Goal: Task Accomplishment & Management: Use online tool/utility

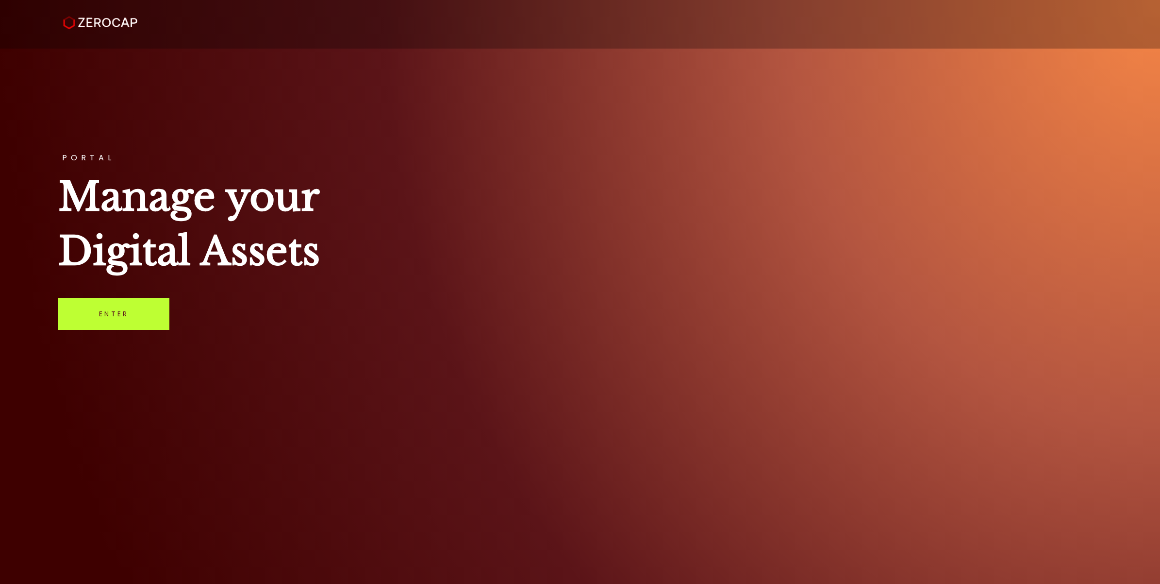
click at [153, 310] on link "Enter" at bounding box center [113, 314] width 111 height 32
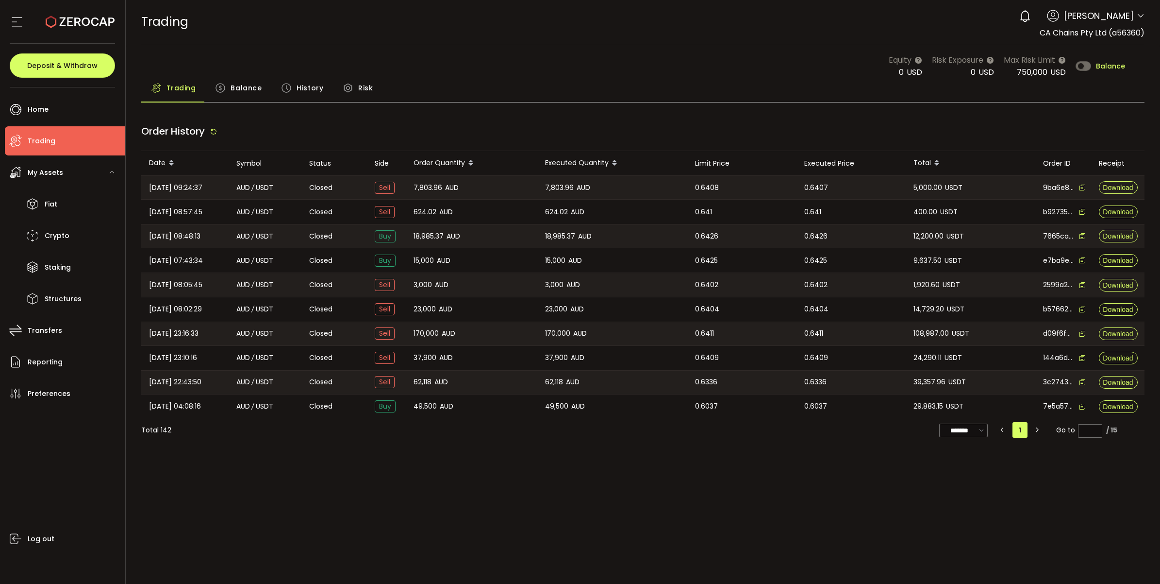
type input "***"
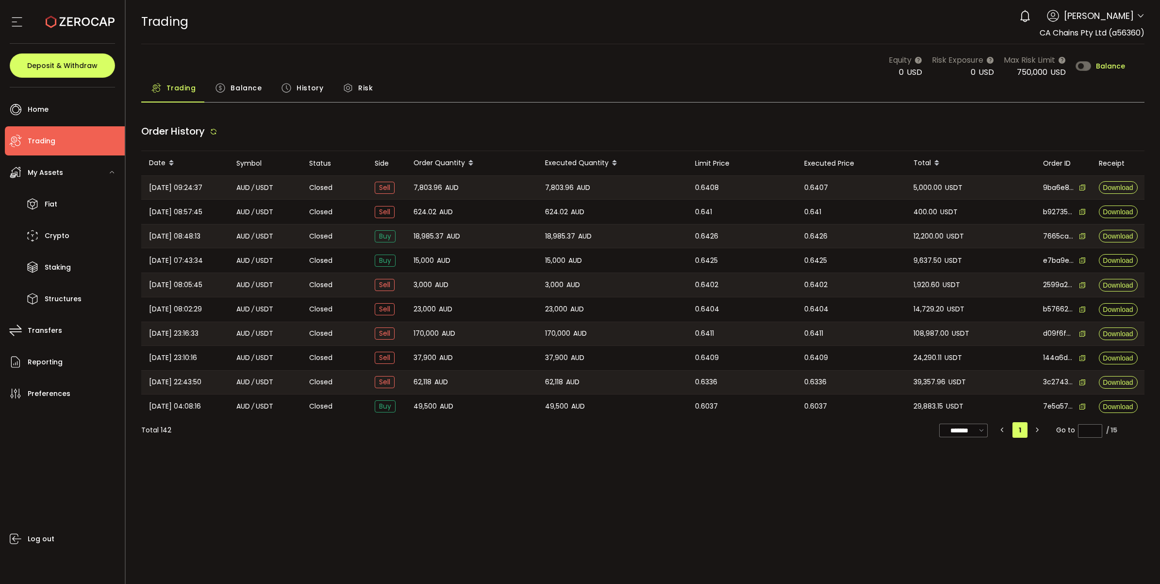
type input "***"
